Goal: Check status: Check status

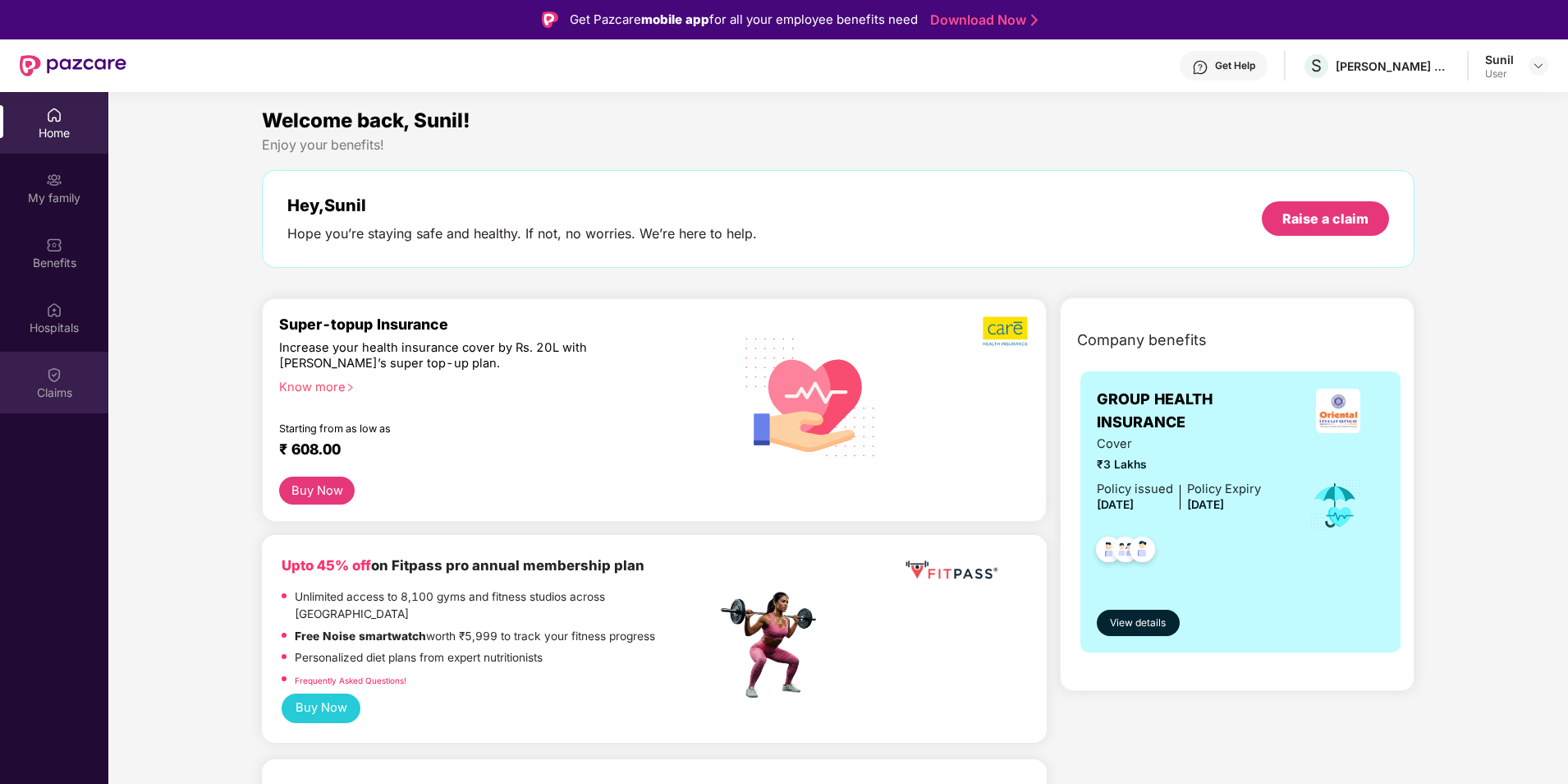
click at [67, 385] on div "Claims" at bounding box center [54, 392] width 108 height 16
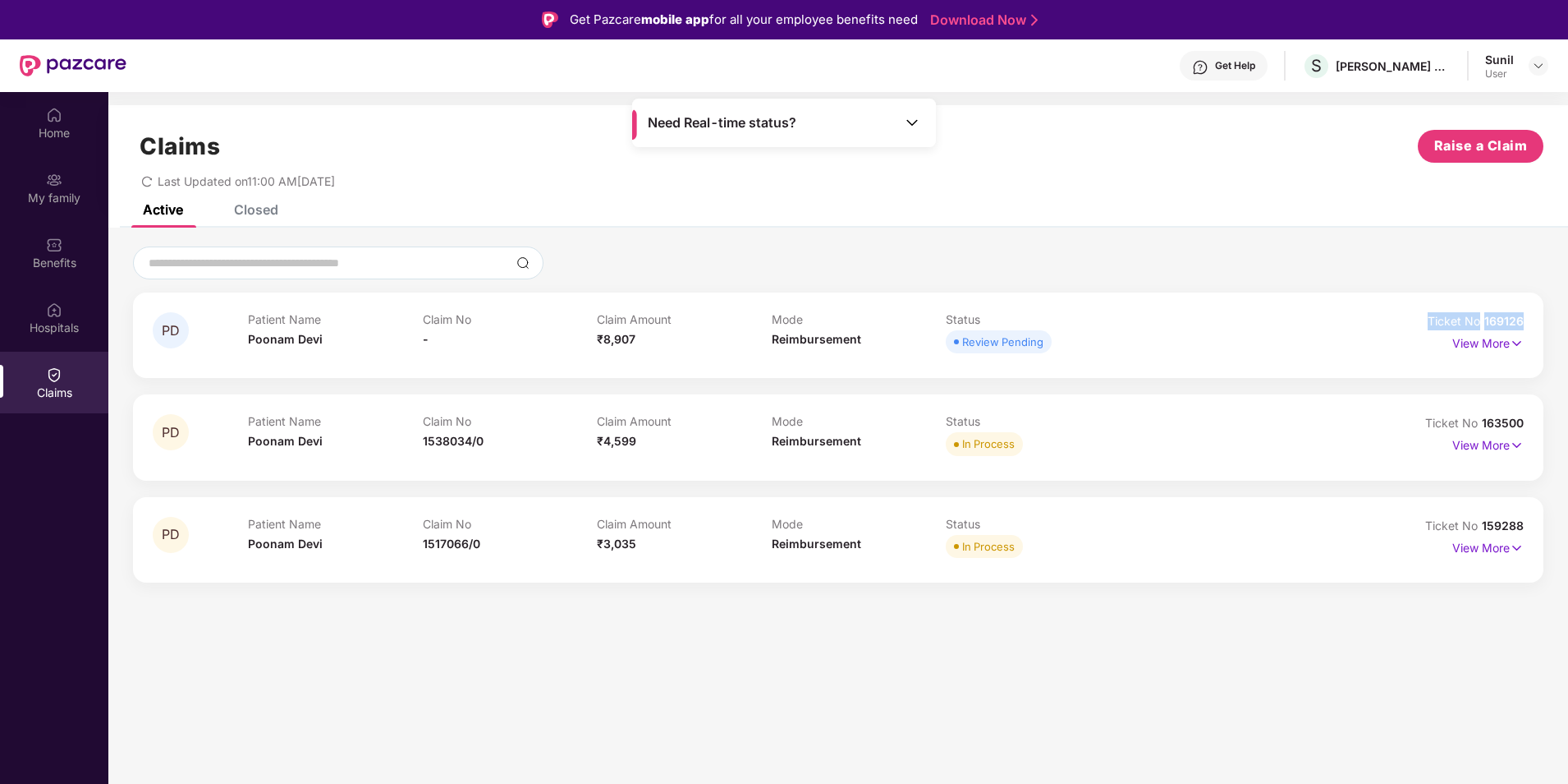
drag, startPoint x: 1534, startPoint y: 324, endPoint x: 1408, endPoint y: 314, distance: 126.4
click at [1408, 314] on div "PD Patient Name [PERSON_NAME] Claim No - Claim Amount ₹8,907 Mode Reimbursement…" at bounding box center [839, 335] width 1411 height 85
copy div "Ticket No 169126"
click at [263, 208] on div "Closed" at bounding box center [256, 209] width 44 height 16
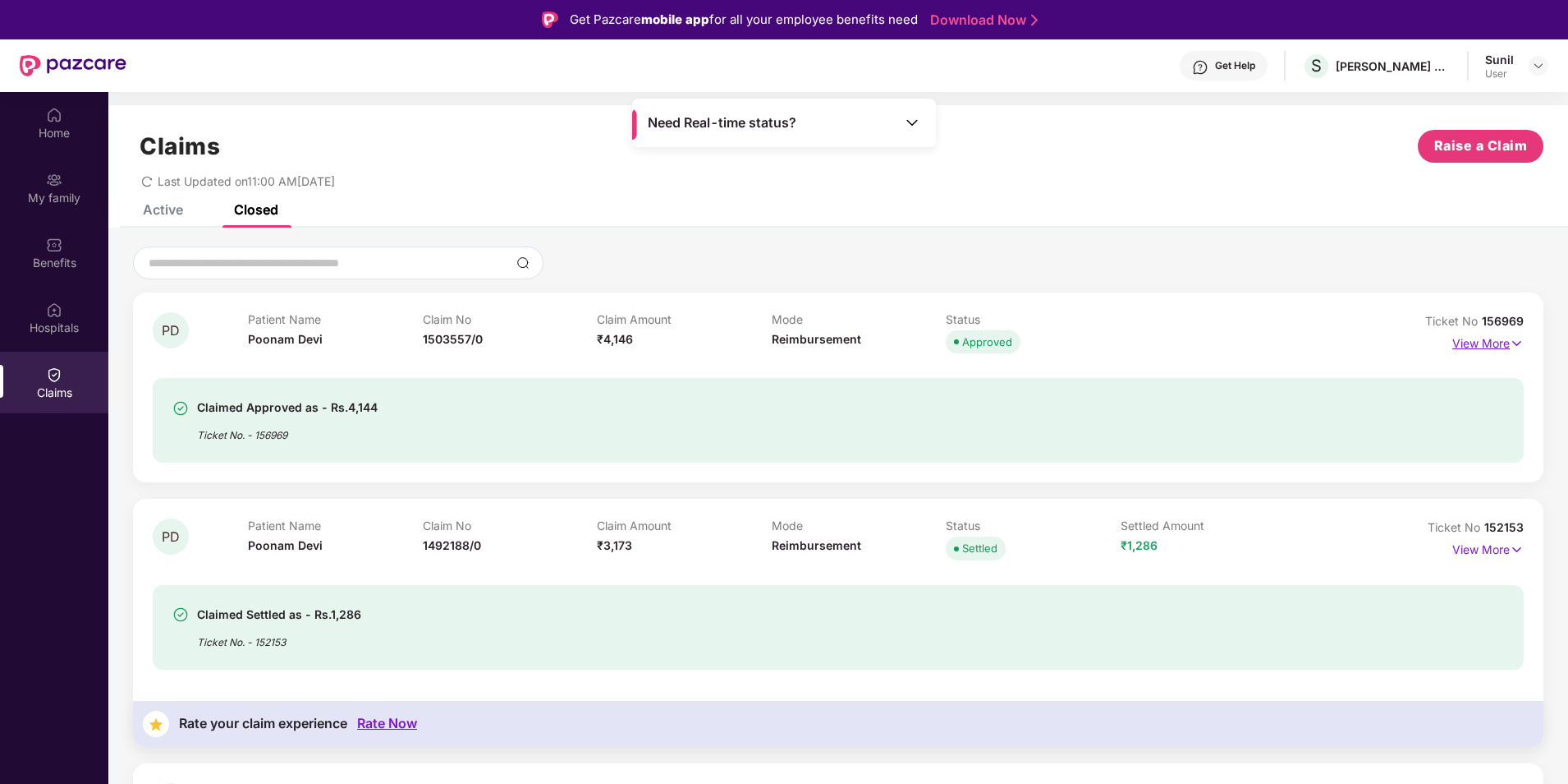
click at [1475, 338] on p "View More" at bounding box center [1488, 341] width 71 height 22
